Goal: Task Accomplishment & Management: Use online tool/utility

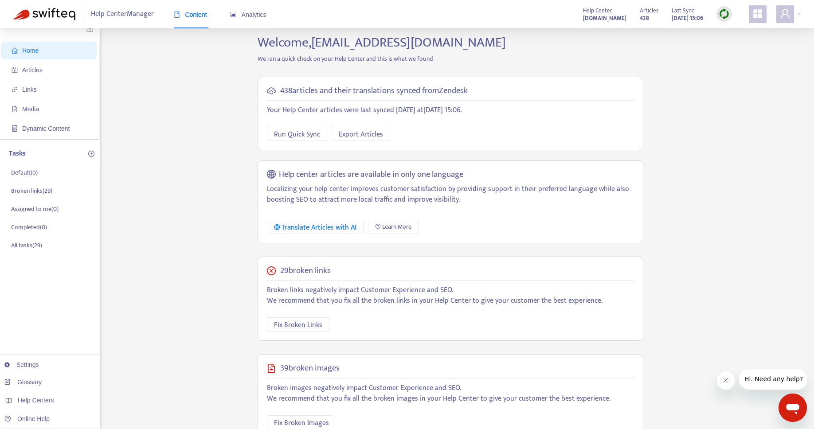
scroll to position [16, 0]
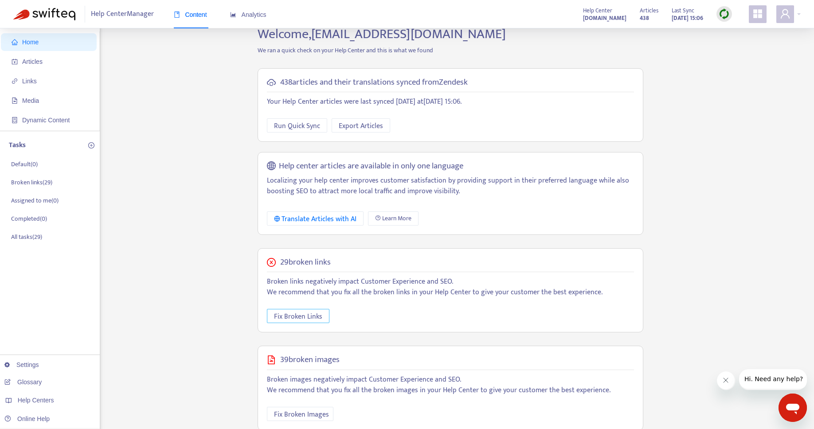
click at [301, 316] on span "Fix Broken Links" at bounding box center [298, 316] width 48 height 11
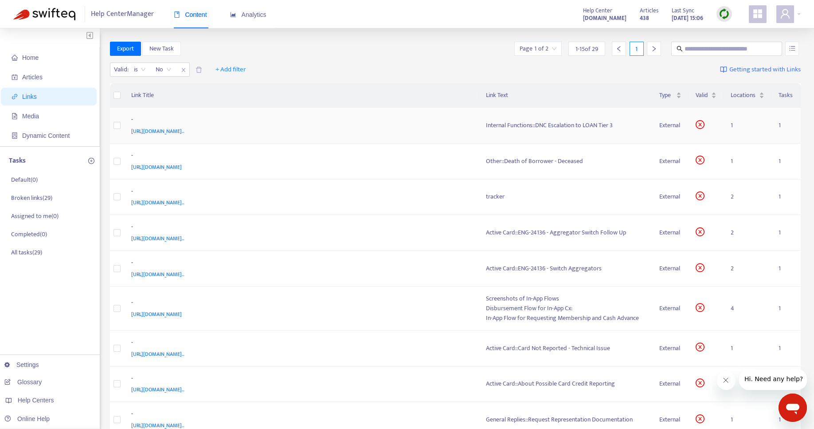
click at [513, 124] on div "Internal Functions::DNC Escalation to LOAN Tier 3" at bounding box center [565, 126] width 159 height 10
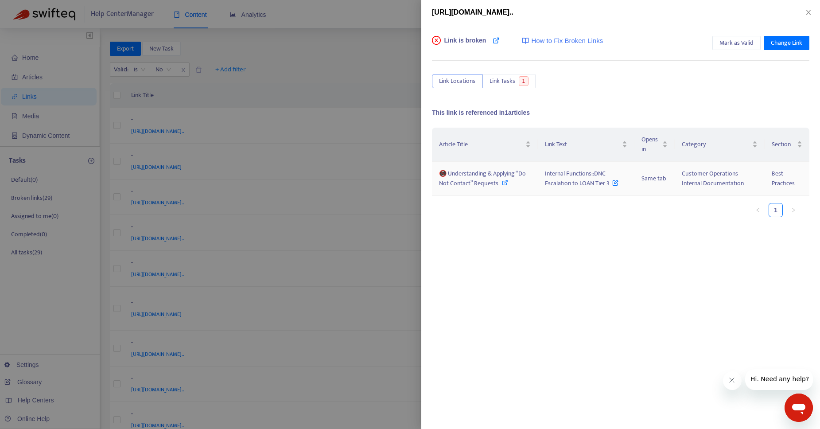
click at [502, 184] on icon at bounding box center [505, 182] width 6 height 6
drag, startPoint x: 545, startPoint y: 174, endPoint x: 608, endPoint y: 180, distance: 64.1
click at [608, 180] on span "Internal Functions::DNC Escalation to LOAN Tier 3" at bounding box center [582, 178] width 74 height 20
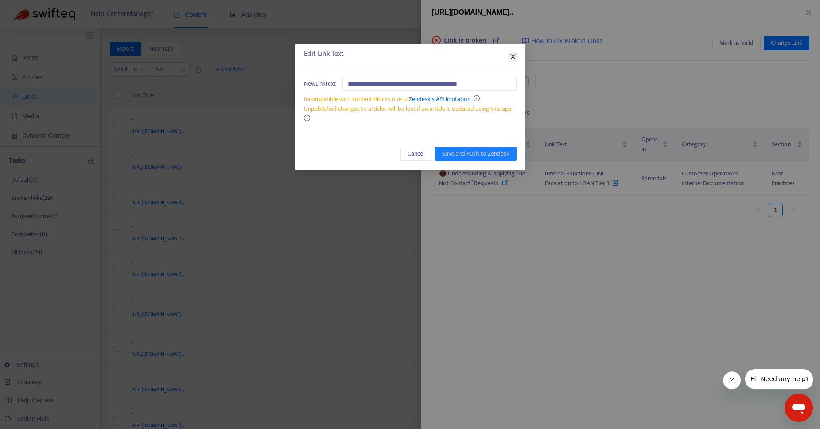
click at [516, 58] on icon "close" at bounding box center [513, 56] width 7 height 7
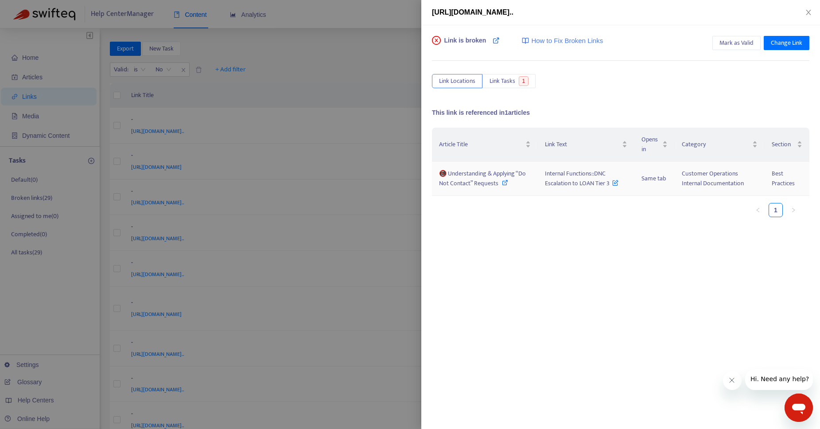
click at [505, 180] on icon at bounding box center [505, 182] width 6 height 6
click at [312, 63] on div at bounding box center [410, 214] width 820 height 429
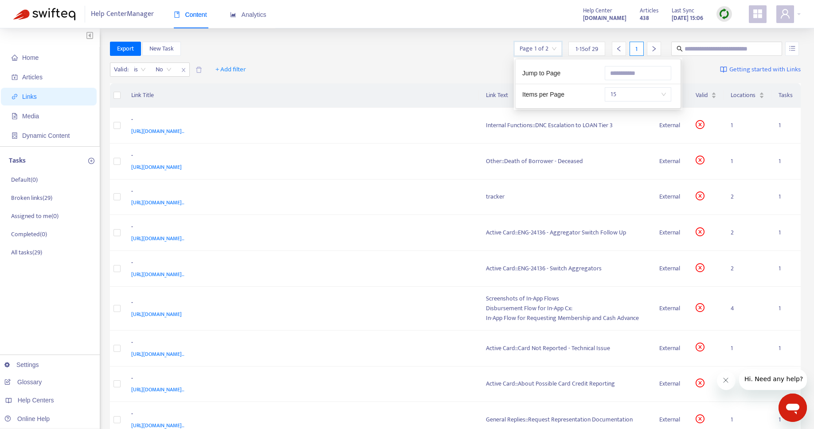
click at [547, 50] on input "search" at bounding box center [537, 48] width 37 height 13
click at [469, 65] on div "Valid : is No + Add filter Getting started with Links" at bounding box center [455, 71] width 691 height 24
click at [649, 45] on div at bounding box center [654, 49] width 14 height 14
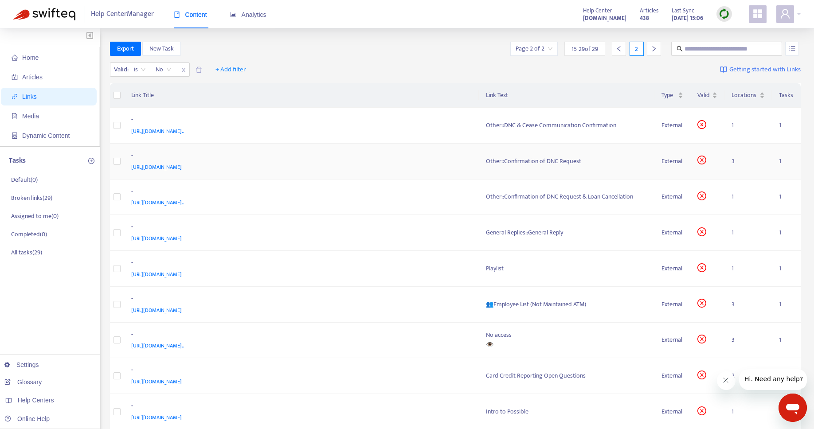
click at [526, 169] on td "Other::Confirmation of DNC Request" at bounding box center [566, 162] width 175 height 36
click at [530, 161] on div "Other::Confirmation of DNC Request" at bounding box center [566, 161] width 161 height 10
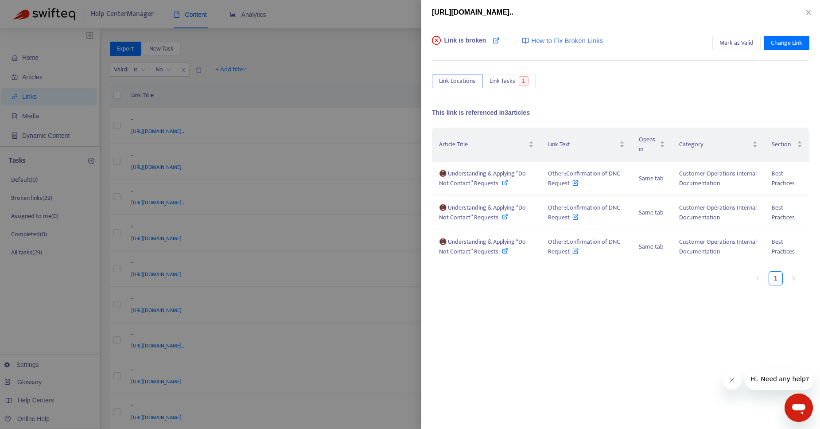
click at [356, 35] on div at bounding box center [410, 214] width 820 height 429
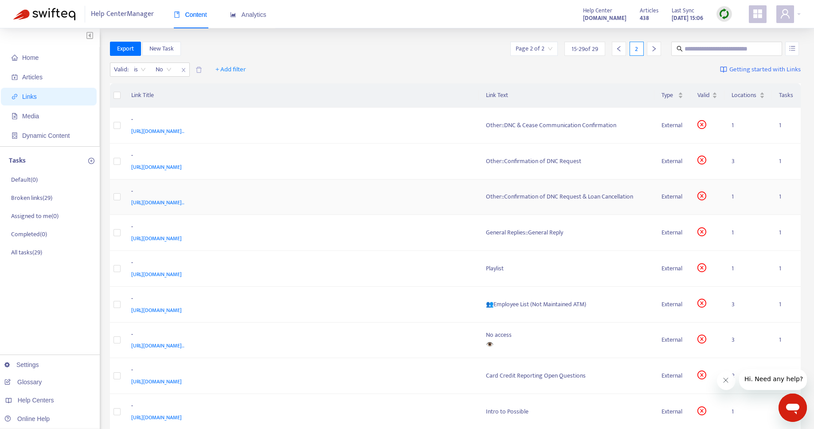
click at [541, 200] on div "Other::Confirmation of DNC Request & Loan Cancellation" at bounding box center [566, 197] width 161 height 10
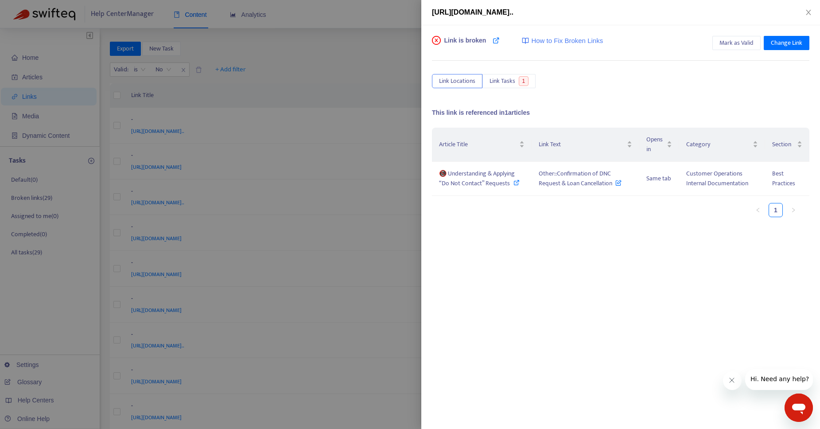
click at [336, 44] on div at bounding box center [410, 214] width 820 height 429
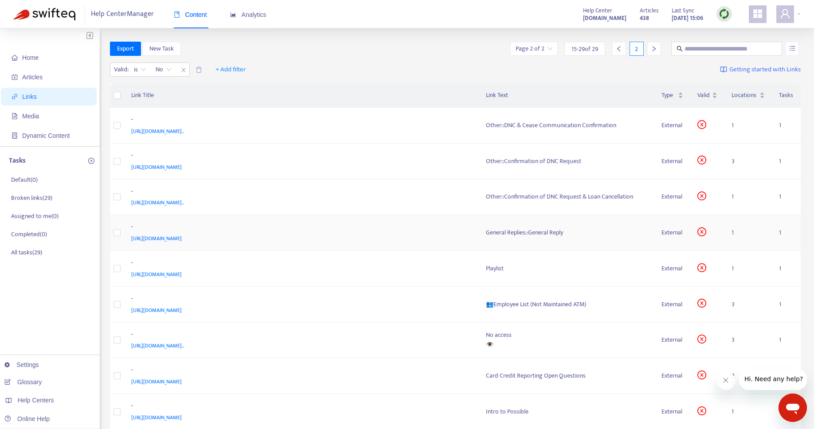
click at [522, 235] on div "General Replies::General Reply" at bounding box center [566, 233] width 161 height 10
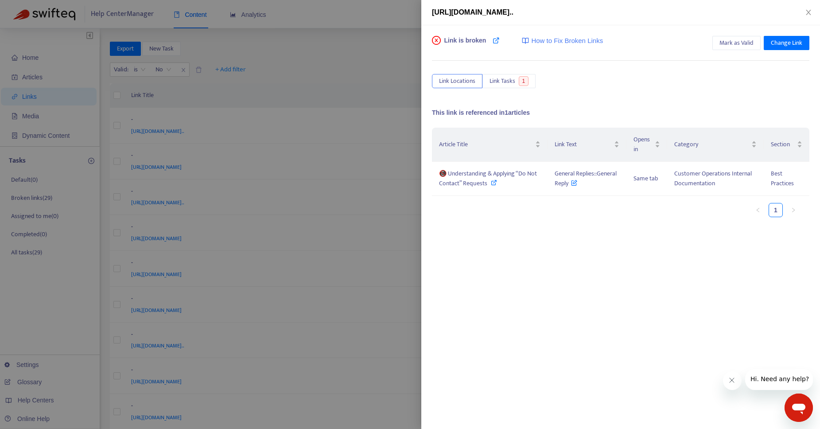
click at [343, 74] on div at bounding box center [410, 214] width 820 height 429
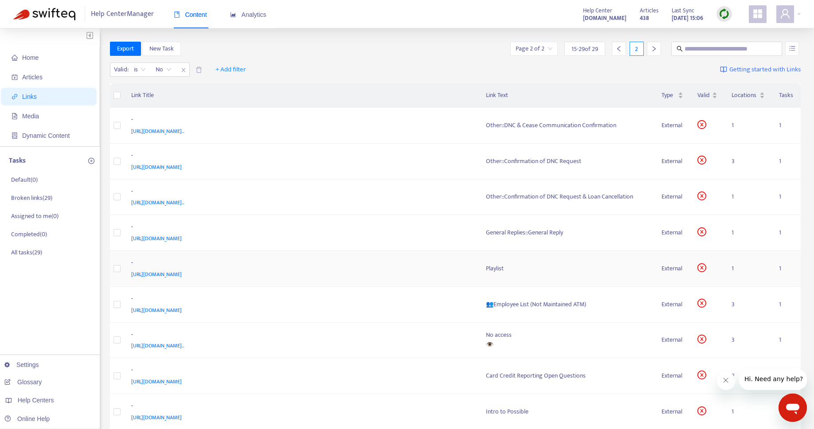
click at [499, 268] on div "Playlist" at bounding box center [566, 269] width 161 height 10
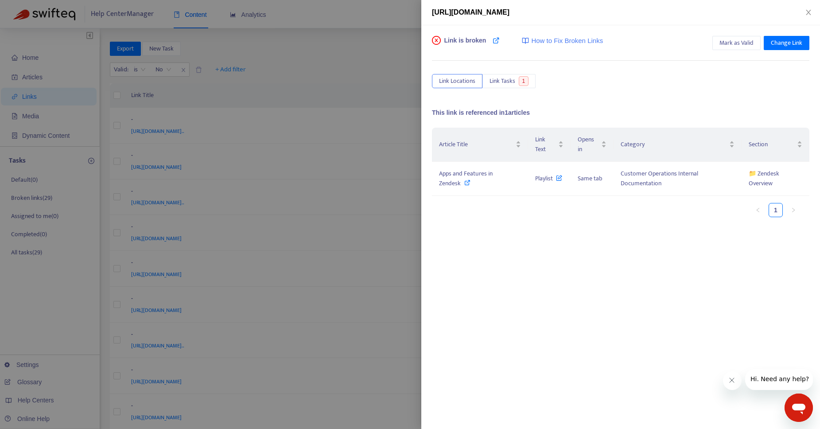
click at [372, 274] on div at bounding box center [410, 214] width 820 height 429
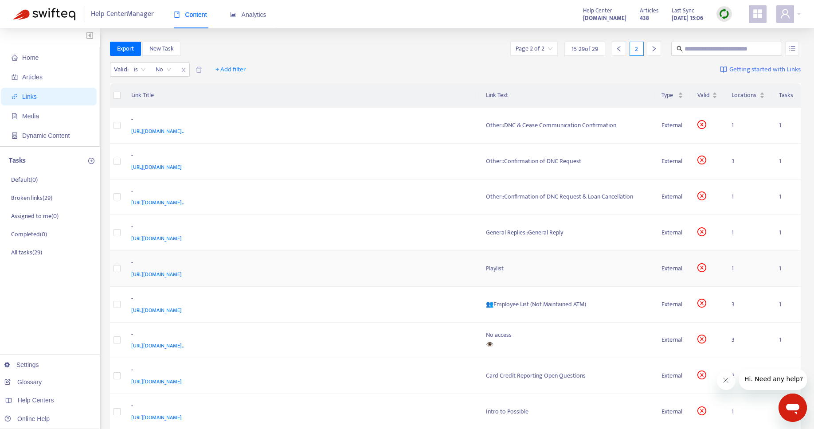
click at [182, 274] on span "https://docs.google.com/document/d/13ZsglTwZuz7zPMkuqLk2Xgb0u0R3tPnkMd2cqtoPmZk…" at bounding box center [156, 274] width 51 height 9
click at [497, 266] on div "Playlist" at bounding box center [566, 269] width 161 height 10
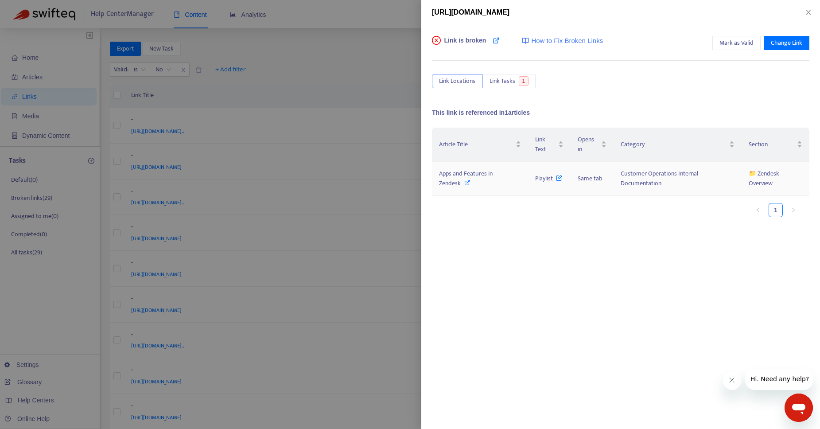
click at [467, 183] on icon at bounding box center [467, 182] width 6 height 6
drag, startPoint x: 533, startPoint y: 176, endPoint x: 555, endPoint y: 180, distance: 22.5
click at [555, 180] on td "Playlist" at bounding box center [549, 179] width 43 height 34
copy span "Playlist"
click at [566, 236] on div "Article Title Link Text Opens in Category Section Apps and Features in Zendesk …" at bounding box center [621, 216] width 378 height 177
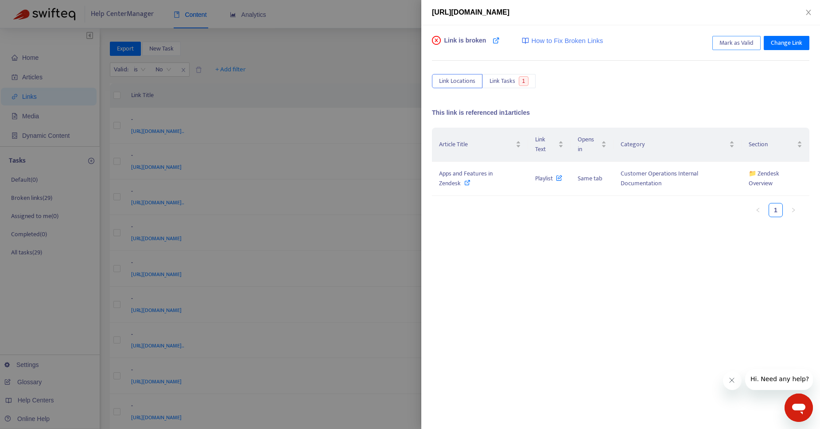
click at [733, 42] on span "Mark as Valid" at bounding box center [737, 43] width 34 height 10
click at [396, 44] on div at bounding box center [410, 214] width 820 height 429
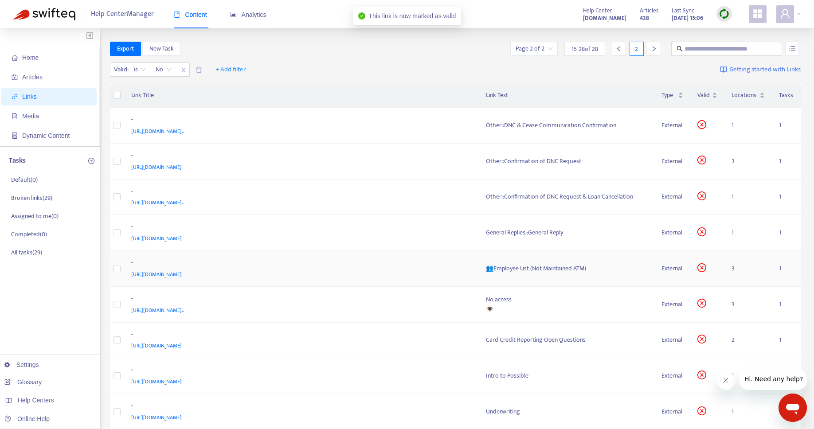
click at [522, 269] on div "👥Employee List (Not Maintained ATM)" at bounding box center [566, 269] width 161 height 10
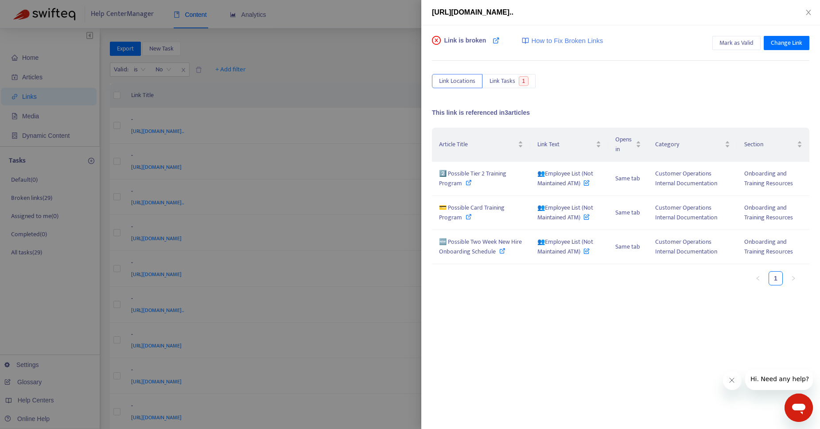
click at [360, 62] on div at bounding box center [410, 214] width 820 height 429
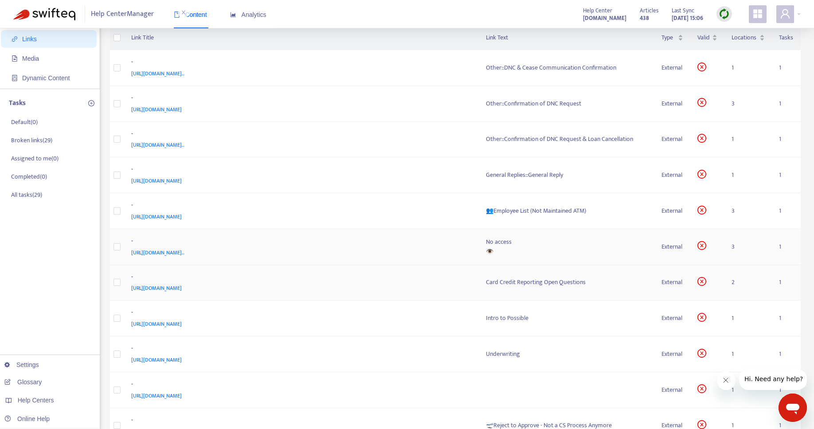
scroll to position [70, 0]
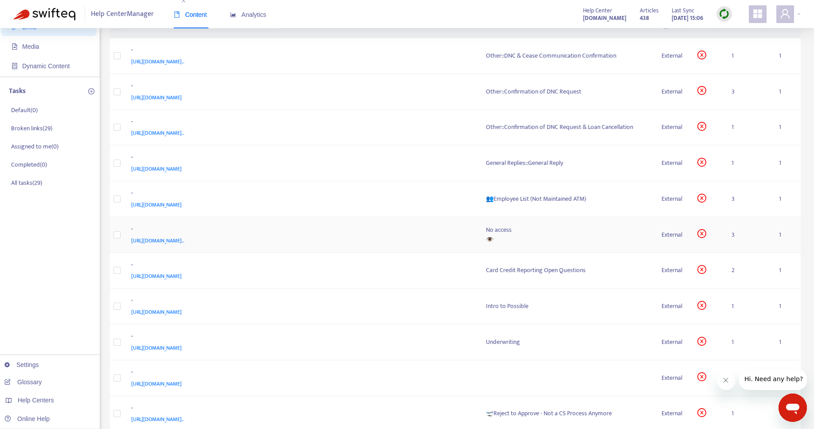
click at [503, 229] on div "No access" at bounding box center [566, 230] width 161 height 10
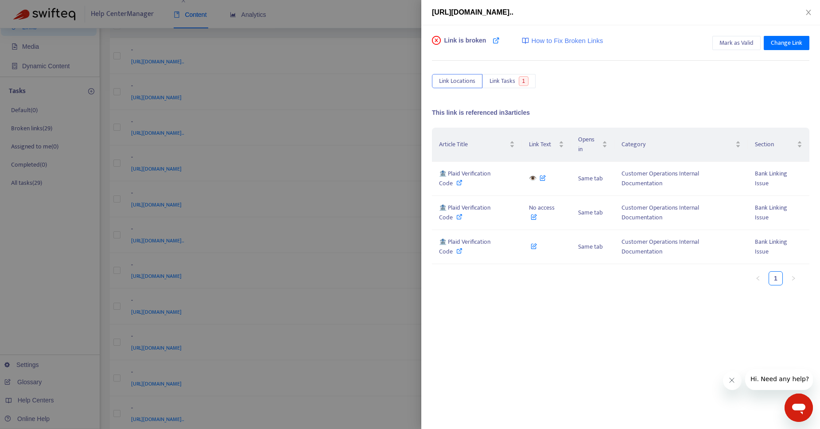
click at [398, 30] on div at bounding box center [410, 214] width 820 height 429
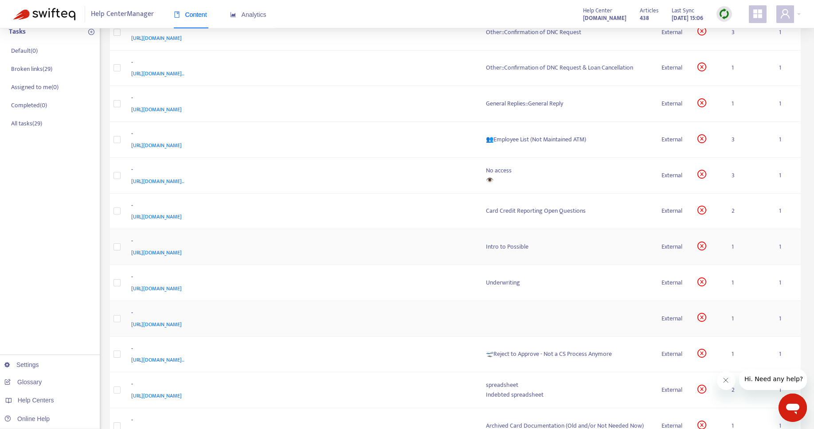
scroll to position [144, 0]
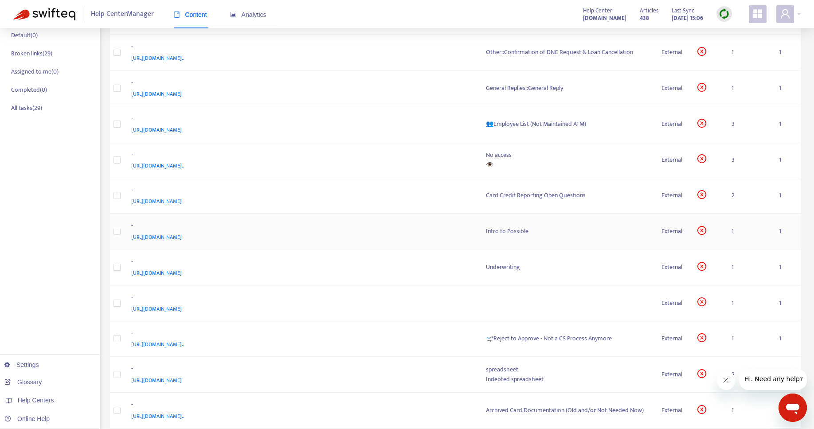
click at [514, 231] on div "Intro to Possible" at bounding box center [566, 231] width 161 height 10
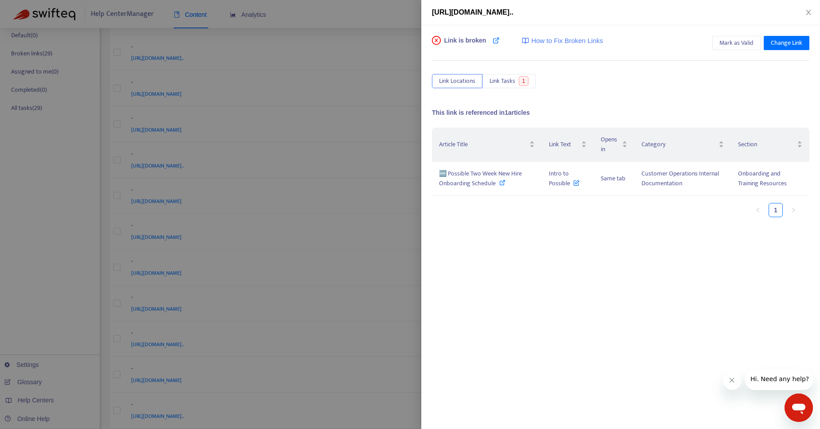
click at [414, 198] on div at bounding box center [410, 214] width 820 height 429
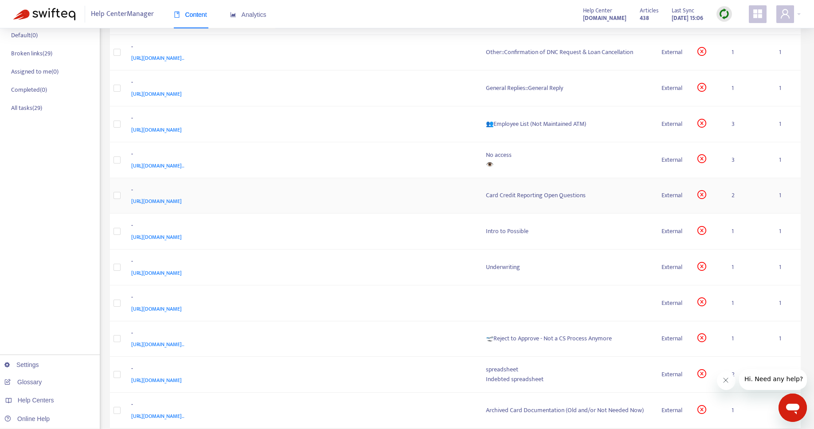
click at [518, 196] on div "Card Credit Reporting Open Questions" at bounding box center [566, 196] width 161 height 10
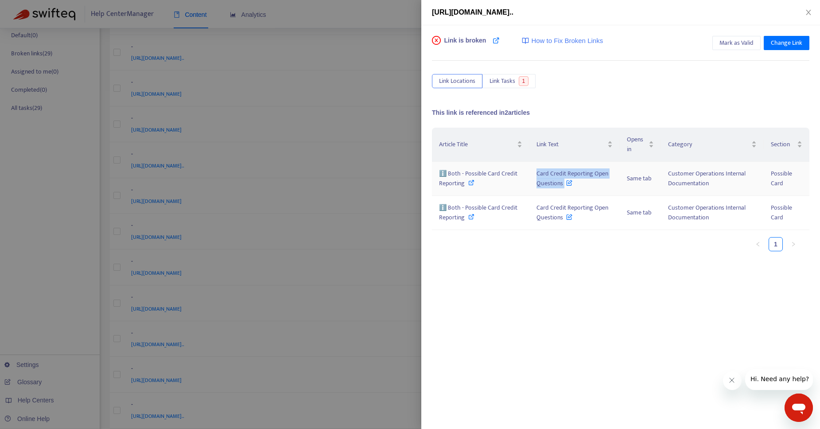
drag, startPoint x: 535, startPoint y: 173, endPoint x: 564, endPoint y: 186, distance: 31.7
click at [564, 186] on td "Card Credit Reporting Open Questions" at bounding box center [575, 179] width 90 height 34
copy span "Card Credit Reporting Open Questions"
click at [372, 74] on div at bounding box center [410, 214] width 820 height 429
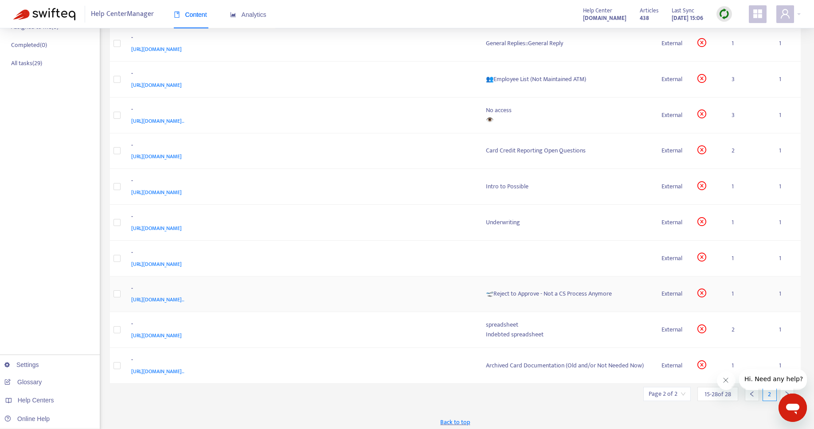
scroll to position [194, 0]
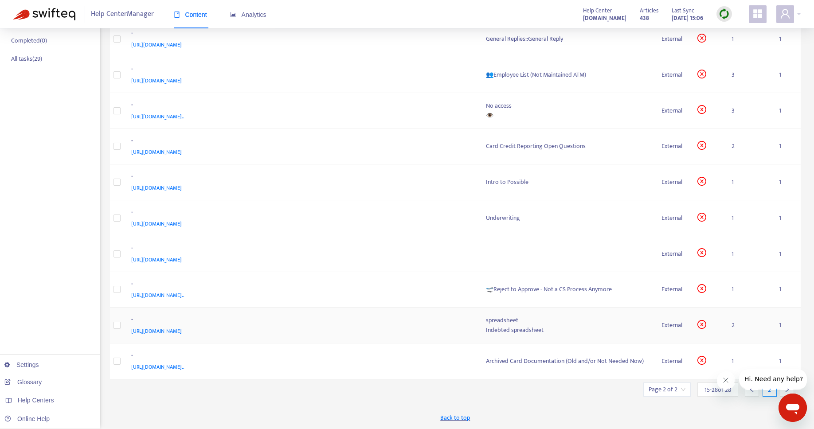
click at [512, 331] on div "Indebted spreadsheet" at bounding box center [566, 330] width 161 height 10
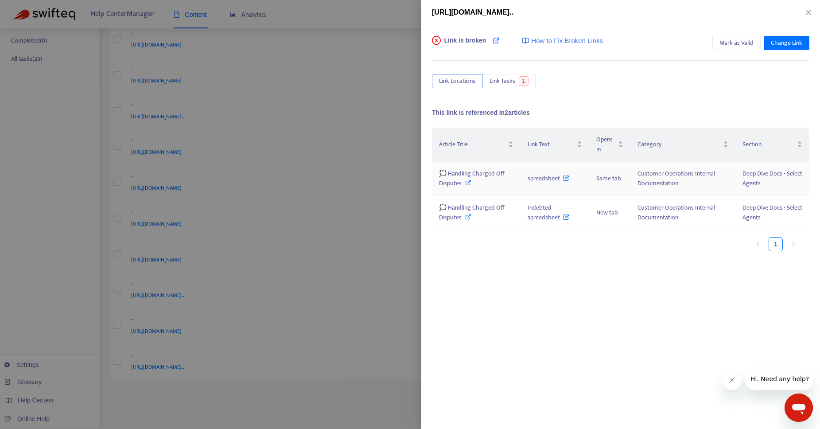
click at [468, 180] on icon at bounding box center [468, 182] width 6 height 6
drag, startPoint x: 526, startPoint y: 180, endPoint x: 558, endPoint y: 181, distance: 31.9
click at [558, 181] on td "spreadsheet" at bounding box center [555, 179] width 68 height 34
copy span "spreadsheet"
drag, startPoint x: 460, startPoint y: 184, endPoint x: 448, endPoint y: 177, distance: 14.3
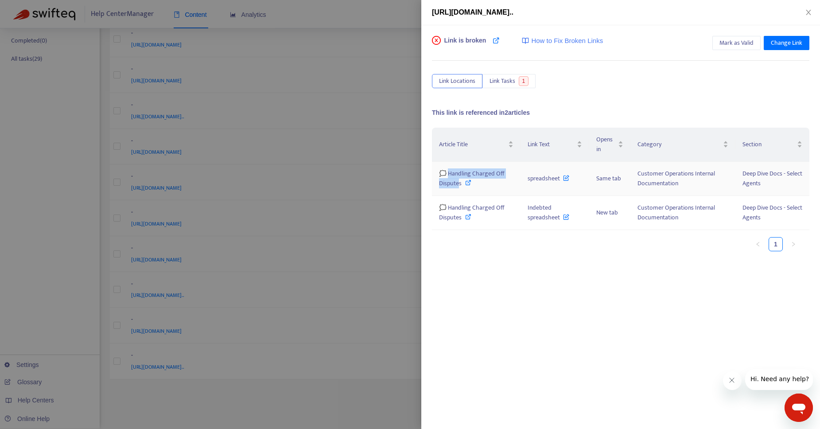
click at [448, 177] on span "🗯️ Handling Charged Off Disputes" at bounding box center [472, 178] width 66 height 20
click at [480, 267] on div "Article Title Link Text Opens in Category Section 🗯️ Handling Charged Off Dispu…" at bounding box center [621, 216] width 378 height 177
drag, startPoint x: 461, startPoint y: 183, endPoint x: 448, endPoint y: 174, distance: 15.9
click at [448, 174] on span "🗯️ Handling Charged Off Disputes" at bounding box center [472, 178] width 66 height 20
drag, startPoint x: 528, startPoint y: 182, endPoint x: 561, endPoint y: 180, distance: 33.7
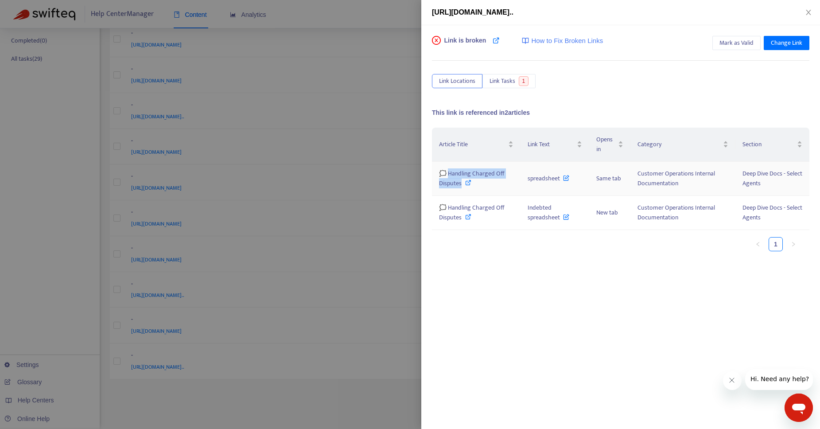
click at [561, 180] on span "spreadsheet" at bounding box center [549, 178] width 42 height 10
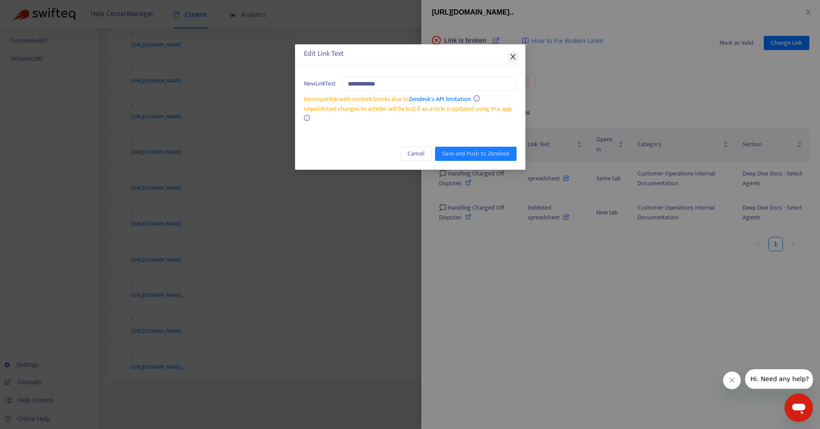
click at [508, 57] on span "Close" at bounding box center [513, 56] width 10 height 7
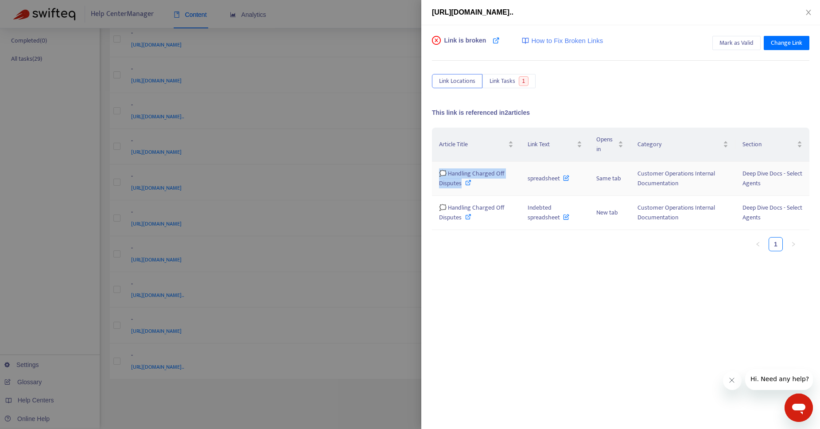
drag, startPoint x: 463, startPoint y: 186, endPoint x: 438, endPoint y: 171, distance: 28.6
click at [438, 171] on td "🗯️ Handling Charged Off Disputes" at bounding box center [476, 179] width 89 height 34
copy span "🗯️ Handling Charged Off Disputes"
drag, startPoint x: 525, startPoint y: 179, endPoint x: 563, endPoint y: 179, distance: 38.6
click at [563, 179] on td "spreadsheet" at bounding box center [555, 179] width 68 height 34
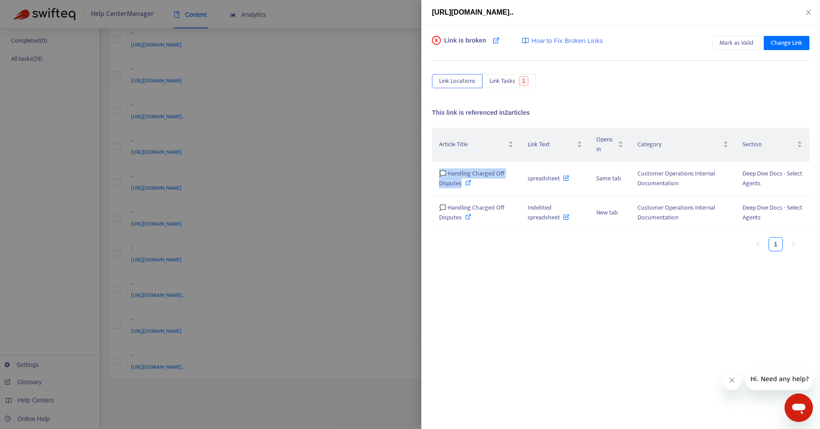
copy span "spreadsheet"
drag, startPoint x: 526, startPoint y: 204, endPoint x: 558, endPoint y: 218, distance: 35.3
click at [558, 218] on td "Indebted spreadsheet" at bounding box center [555, 213] width 68 height 34
copy span "Indebted spreadsheet"
click at [547, 228] on td "Indebted spreadsheet" at bounding box center [555, 213] width 68 height 34
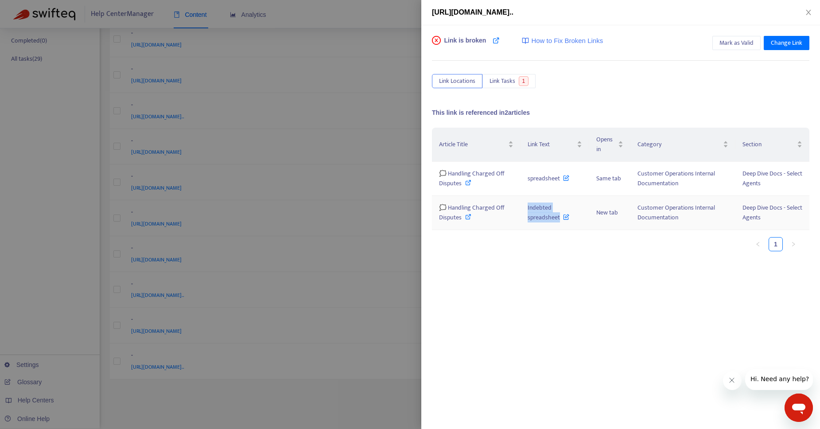
drag, startPoint x: 526, startPoint y: 208, endPoint x: 559, endPoint y: 221, distance: 35.2
click at [559, 221] on td "Indebted spreadsheet" at bounding box center [555, 213] width 68 height 34
copy span "Indebted spreadsheet"
click at [369, 16] on div at bounding box center [410, 214] width 820 height 429
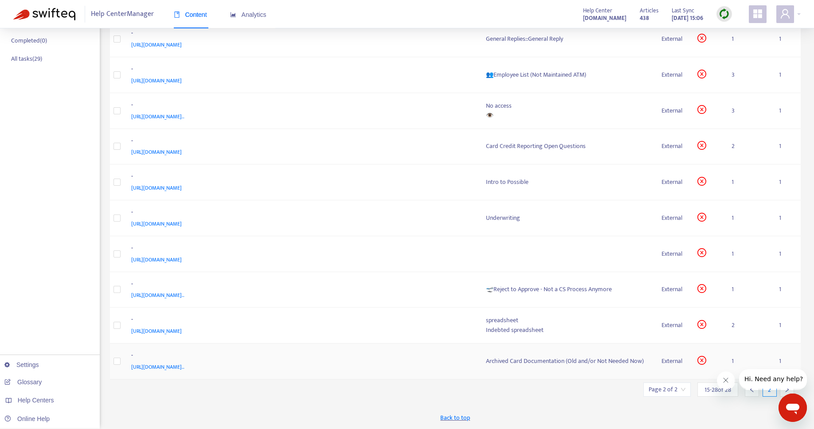
click at [560, 361] on div "Archived Card Documentation (Old and/or Not Needed Now)" at bounding box center [566, 361] width 161 height 10
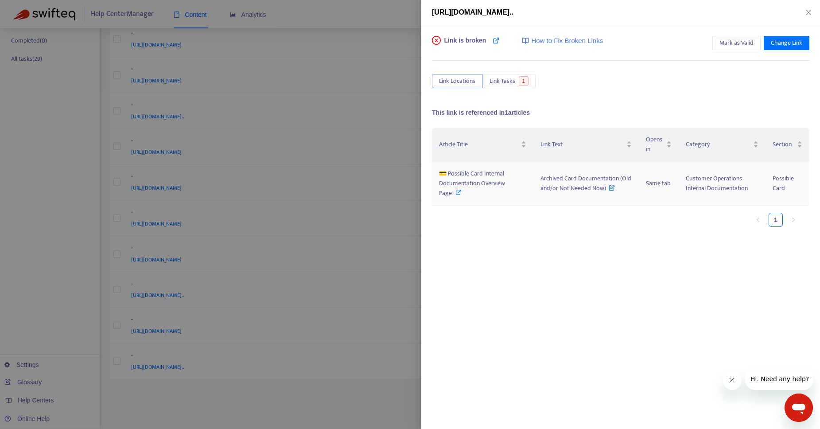
click at [452, 195] on div "💳 Possible Card Internal Documentation Overview Page" at bounding box center [482, 183] width 87 height 29
drag, startPoint x: 538, startPoint y: 179, endPoint x: 610, endPoint y: 195, distance: 73.6
click at [610, 195] on td "Archived Card Documentation (Old and/or Not Needed Now)" at bounding box center [586, 184] width 105 height 44
copy span "Archived Card Documentation (Old and/or Not Needed Now)"
click at [394, 15] on div at bounding box center [410, 214] width 820 height 429
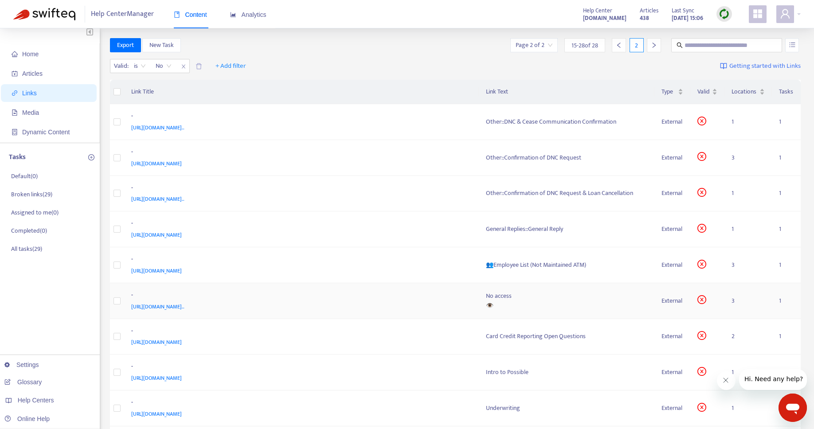
scroll to position [0, 0]
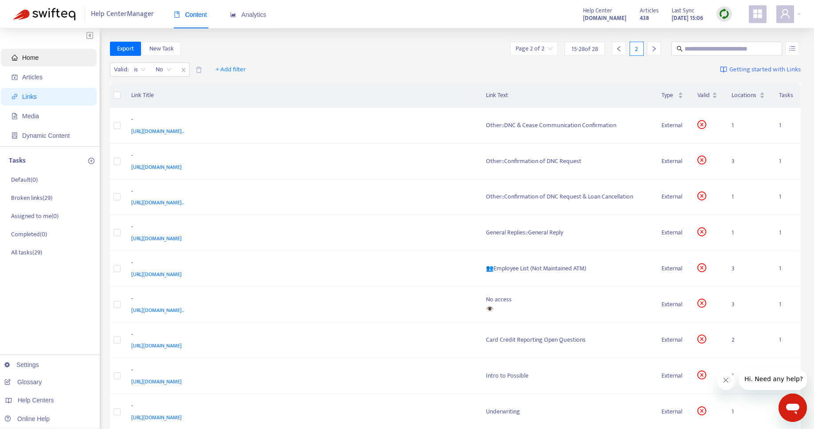
click at [30, 58] on span "Home" at bounding box center [30, 57] width 16 height 7
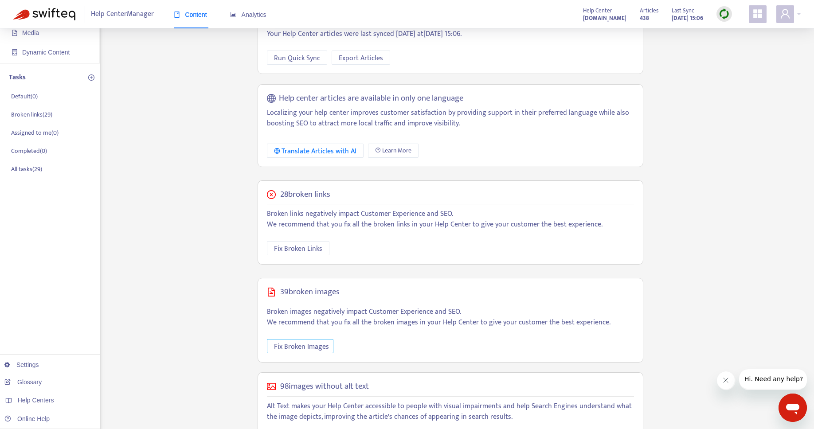
click at [313, 347] on span "Fix Broken Images" at bounding box center [301, 346] width 55 height 11
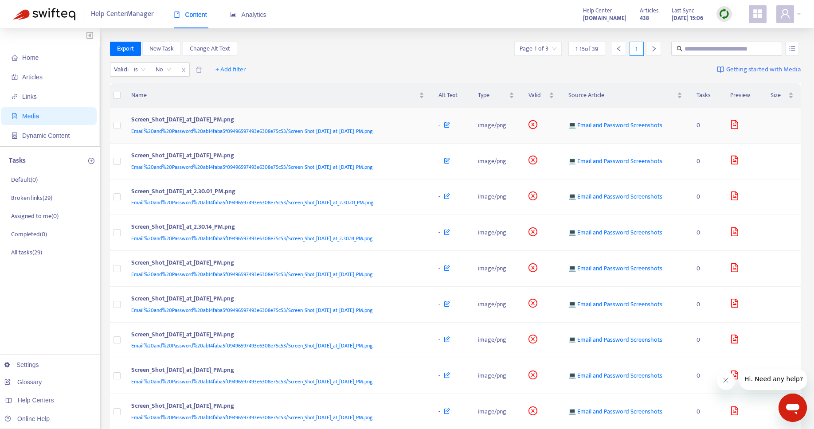
click at [635, 127] on span "💻 Email and Password Screenshots" at bounding box center [615, 125] width 94 height 10
click at [500, 120] on td "image/png" at bounding box center [496, 126] width 51 height 36
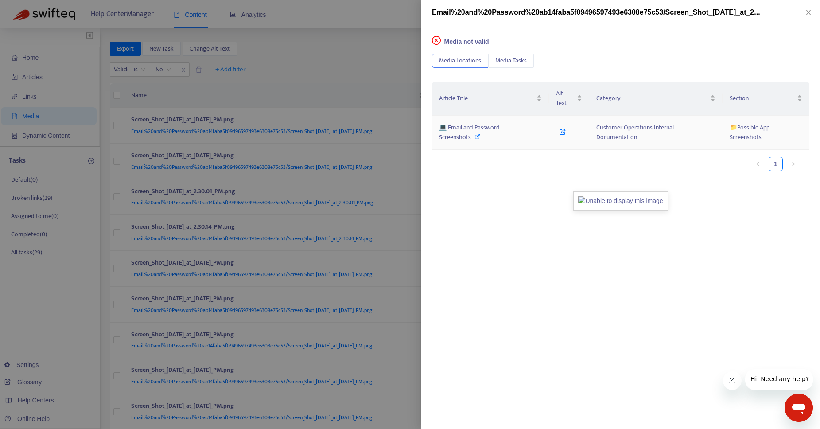
click at [476, 138] on icon at bounding box center [478, 136] width 6 height 6
click at [466, 60] on span "Media Locations" at bounding box center [460, 61] width 42 height 10
click at [509, 66] on button "Media Tasks" at bounding box center [511, 61] width 46 height 14
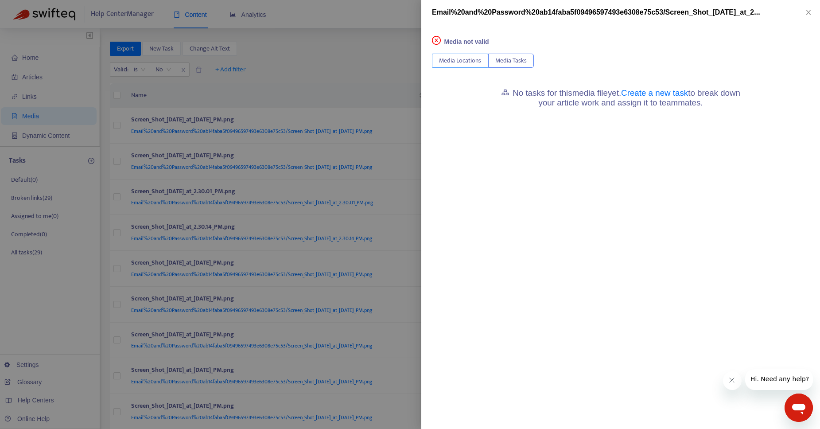
drag, startPoint x: 450, startPoint y: 59, endPoint x: 440, endPoint y: 57, distance: 10.5
click at [444, 58] on span "Media Locations" at bounding box center [460, 61] width 42 height 10
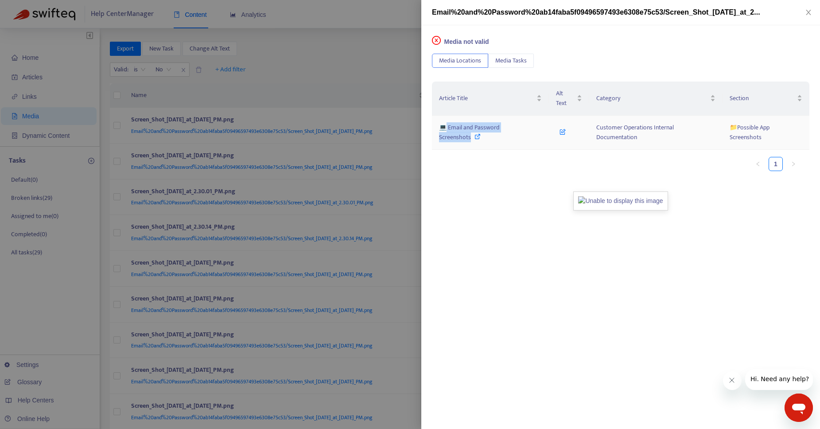
drag, startPoint x: 470, startPoint y: 140, endPoint x: 445, endPoint y: 131, distance: 26.8
click at [445, 131] on span "💻 Email and Password Screenshots" at bounding box center [469, 132] width 61 height 20
click at [486, 167] on ul "1" at bounding box center [616, 164] width 369 height 14
click at [446, 131] on div "💻 Email and Password Screenshots" at bounding box center [490, 132] width 103 height 19
